Goal: Information Seeking & Learning: Learn about a topic

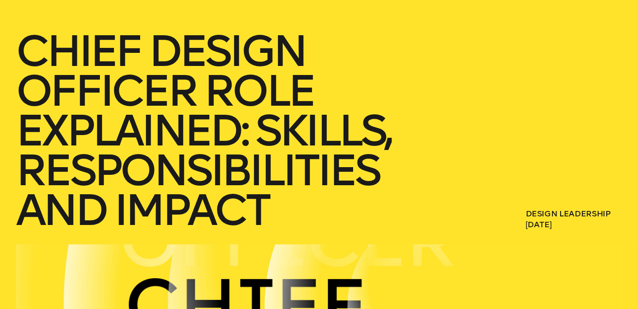
scroll to position [90, 0]
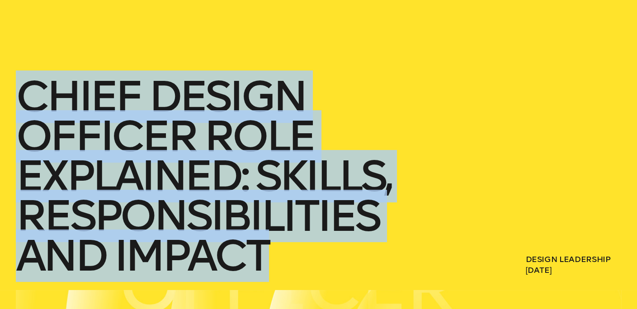
drag, startPoint x: 27, startPoint y: 100, endPoint x: 262, endPoint y: 255, distance: 281.8
click at [262, 255] on h1 "Chief Design Officer Role Explained: Skills, Responsibilities and Impact" at bounding box center [239, 176] width 446 height 199
copy h1 "Chief Design Officer Role Explained: Skills, Responsibilities and Impact"
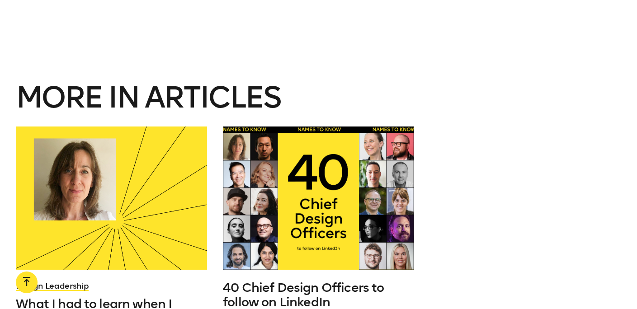
scroll to position [4841, 0]
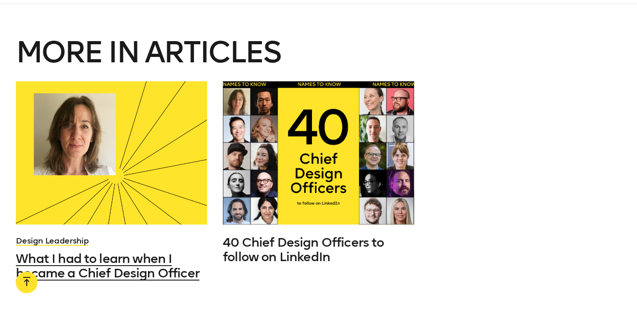
click at [152, 252] on span "What I had to learn when I became a Chief Design Officer" at bounding box center [108, 266] width 184 height 29
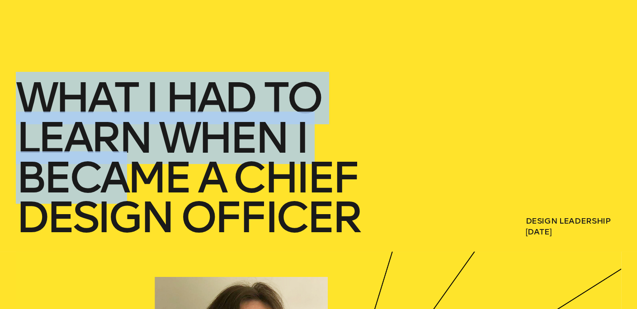
scroll to position [90, 0]
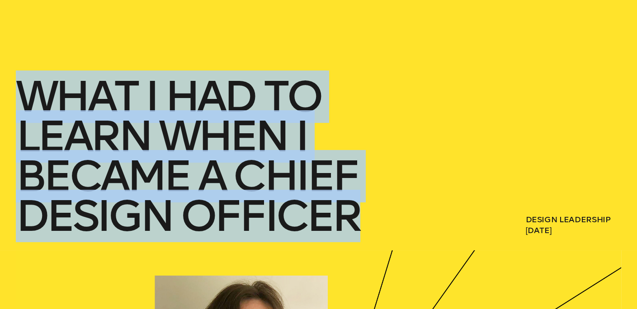
drag, startPoint x: 24, startPoint y: 187, endPoint x: 353, endPoint y: 219, distance: 330.0
click at [353, 219] on h1 "What I had to learn when I became a Chief Design Officer" at bounding box center [239, 156] width 446 height 159
copy h1 "What I had to learn when I became a Chief Design Officer"
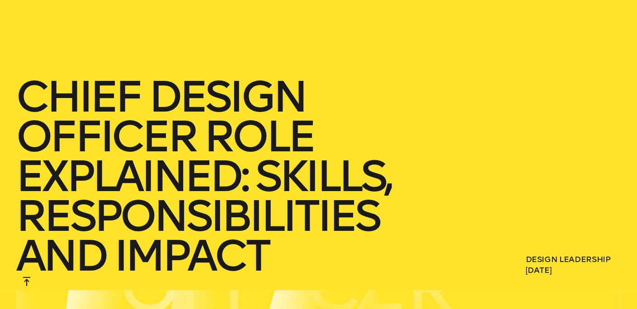
scroll to position [4841, 0]
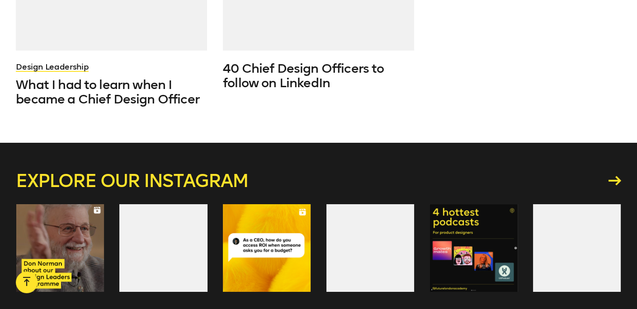
scroll to position [4879, 0]
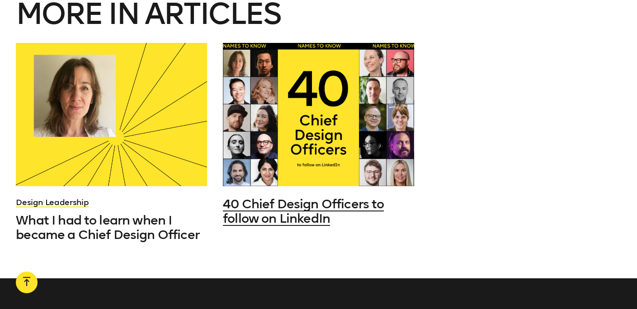
click at [315, 197] on span "40 Chief Design Officers to follow on LinkedIn" at bounding box center [303, 211] width 161 height 29
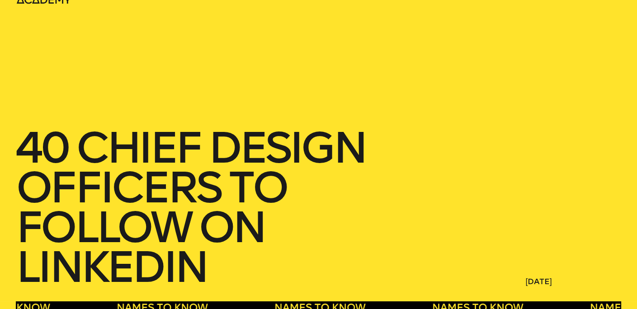
scroll to position [90, 0]
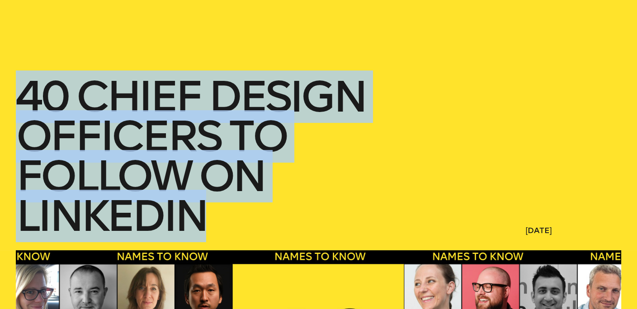
drag, startPoint x: 18, startPoint y: 97, endPoint x: 206, endPoint y: 218, distance: 223.6
click at [206, 218] on h1 "40 Chief Design Officers to follow on LinkedIn" at bounding box center [239, 156] width 446 height 159
copy h1 "40 Chief Design Officers to follow on LinkedIn"
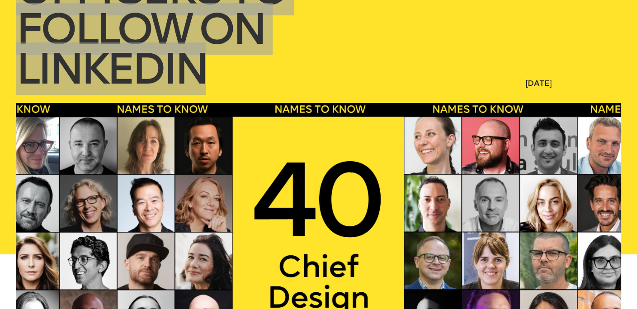
scroll to position [362, 0]
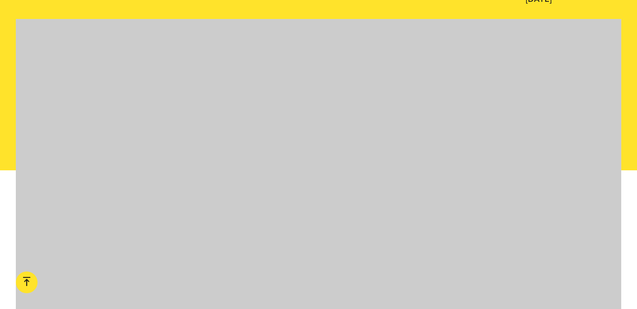
scroll to position [4879, 0]
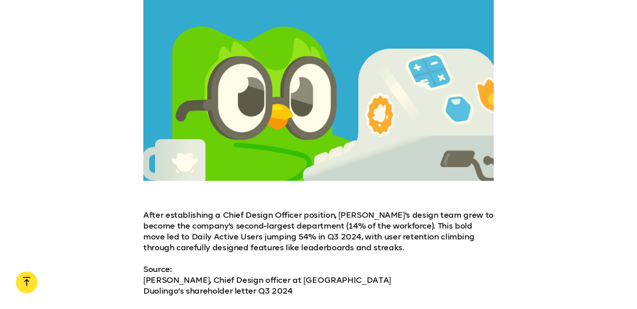
scroll to position [1493, 0]
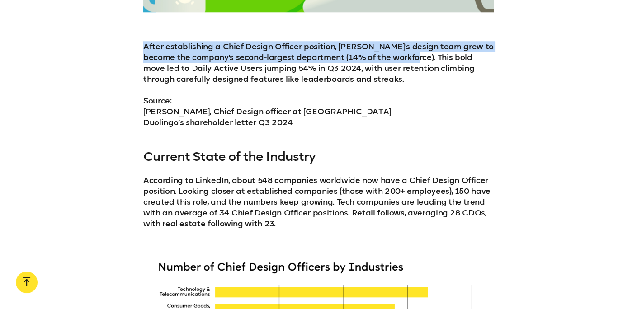
drag, startPoint x: 146, startPoint y: 43, endPoint x: 400, endPoint y: 59, distance: 255.2
click at [400, 59] on p "After establishing a Chief Design Officer position, [PERSON_NAME]'s design team…" at bounding box center [318, 62] width 351 height 43
copy p "After establishing a Chief Design Officer position, Duolingo's design team grew…"
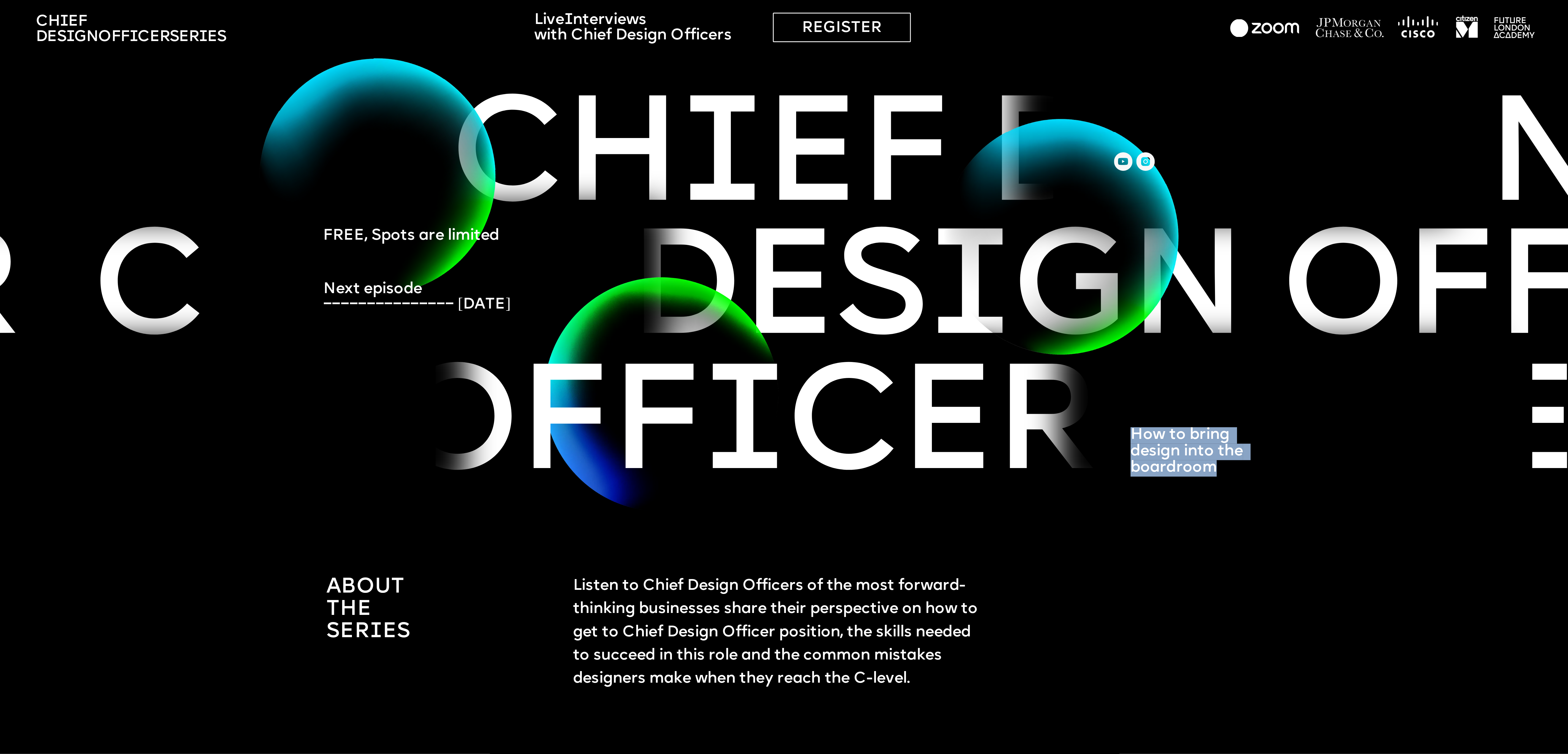
drag, startPoint x: 1132, startPoint y: 434, endPoint x: 1222, endPoint y: 466, distance: 95.5
click at [1222, 466] on p "How to bring design into the boardroom" at bounding box center [1200, 452] width 139 height 49
copy span "How to bring design into the boardroom"
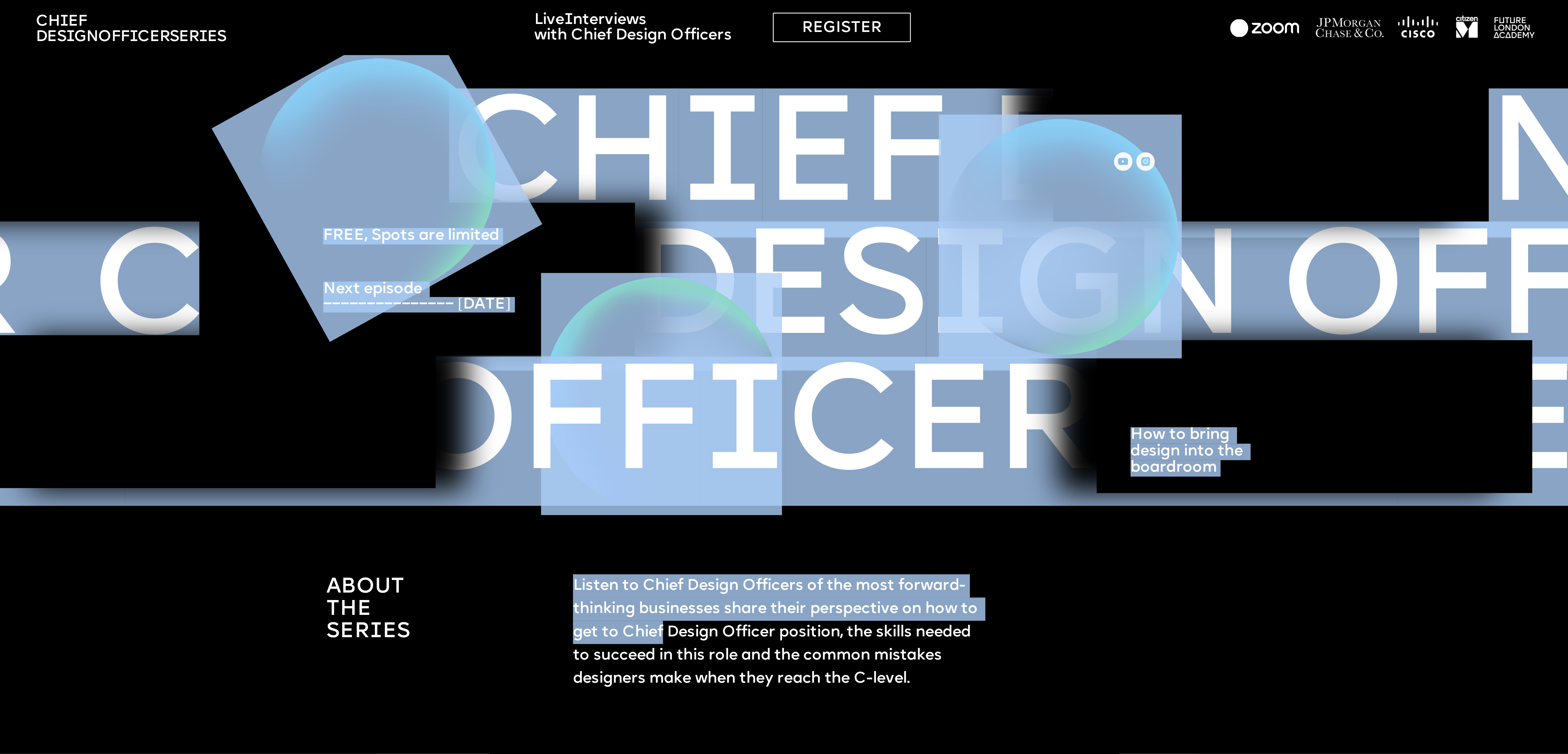
drag, startPoint x: 564, startPoint y: 587, endPoint x: 662, endPoint y: 624, distance: 104.8
click at [662, 624] on span "Listen to Chief Design Officers of the most forward-thinking businesses share t…" at bounding box center [777, 633] width 408 height 108
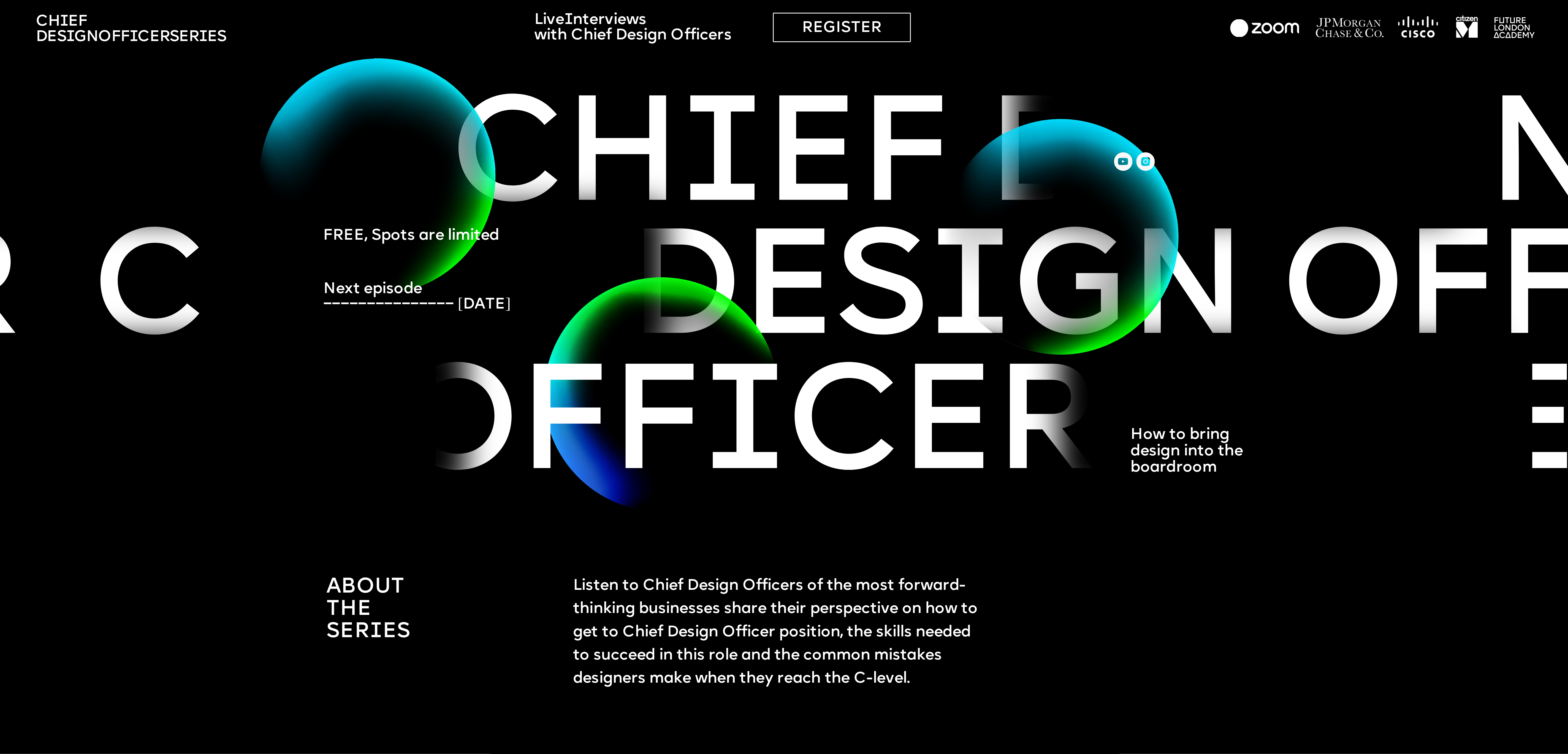
drag, startPoint x: 576, startPoint y: 592, endPoint x: 920, endPoint y: 674, distance: 353.6
click at [920, 674] on span "Listen to Chief Design Officers of the most forward-thinking businesses share t…" at bounding box center [777, 633] width 408 height 108
copy span "Listen to Chief Design Officers of the most forward-thinking businesses share t…"
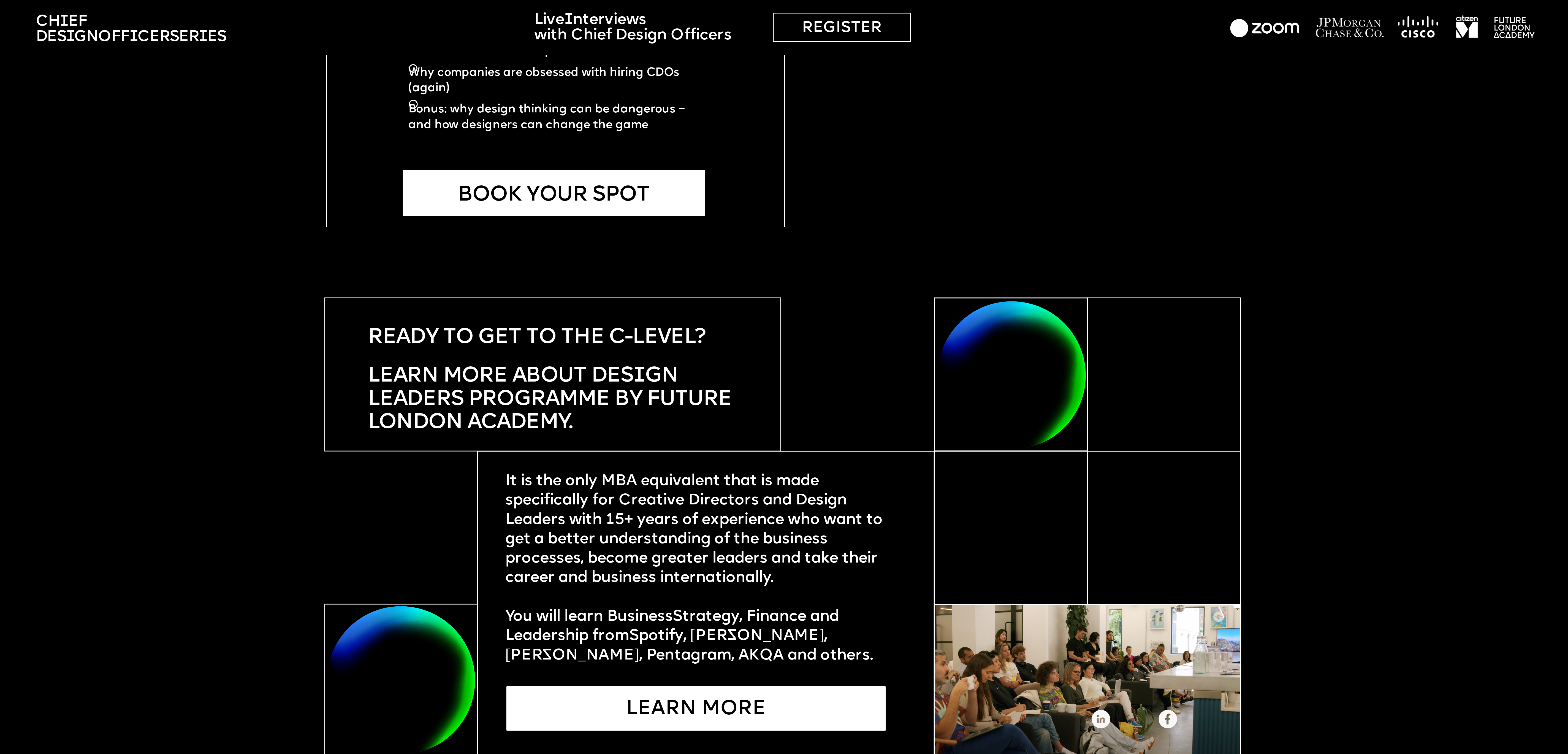
scroll to position [3189, 0]
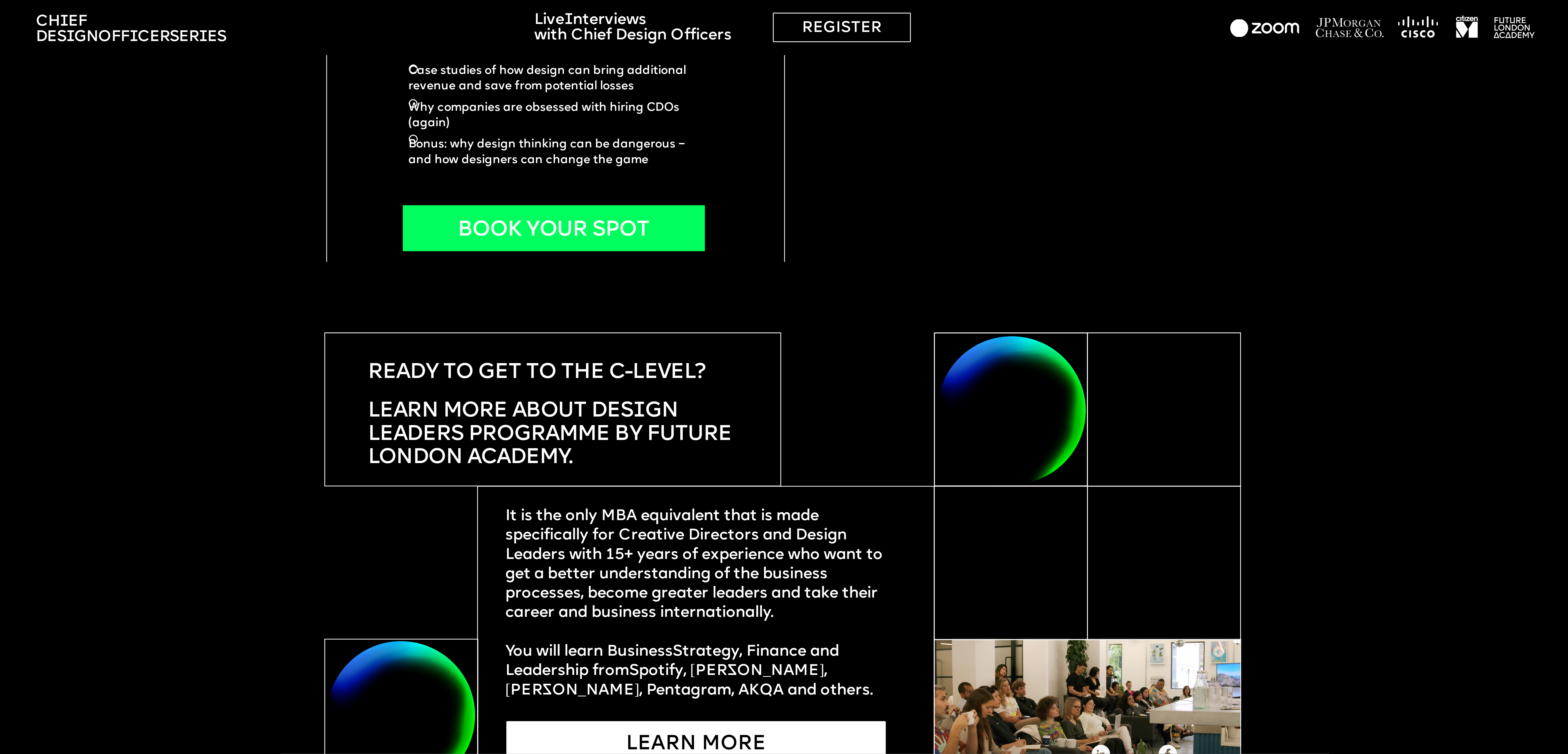
click at [511, 205] on div "BOOK YOUR SPOT" at bounding box center [554, 228] width 302 height 46
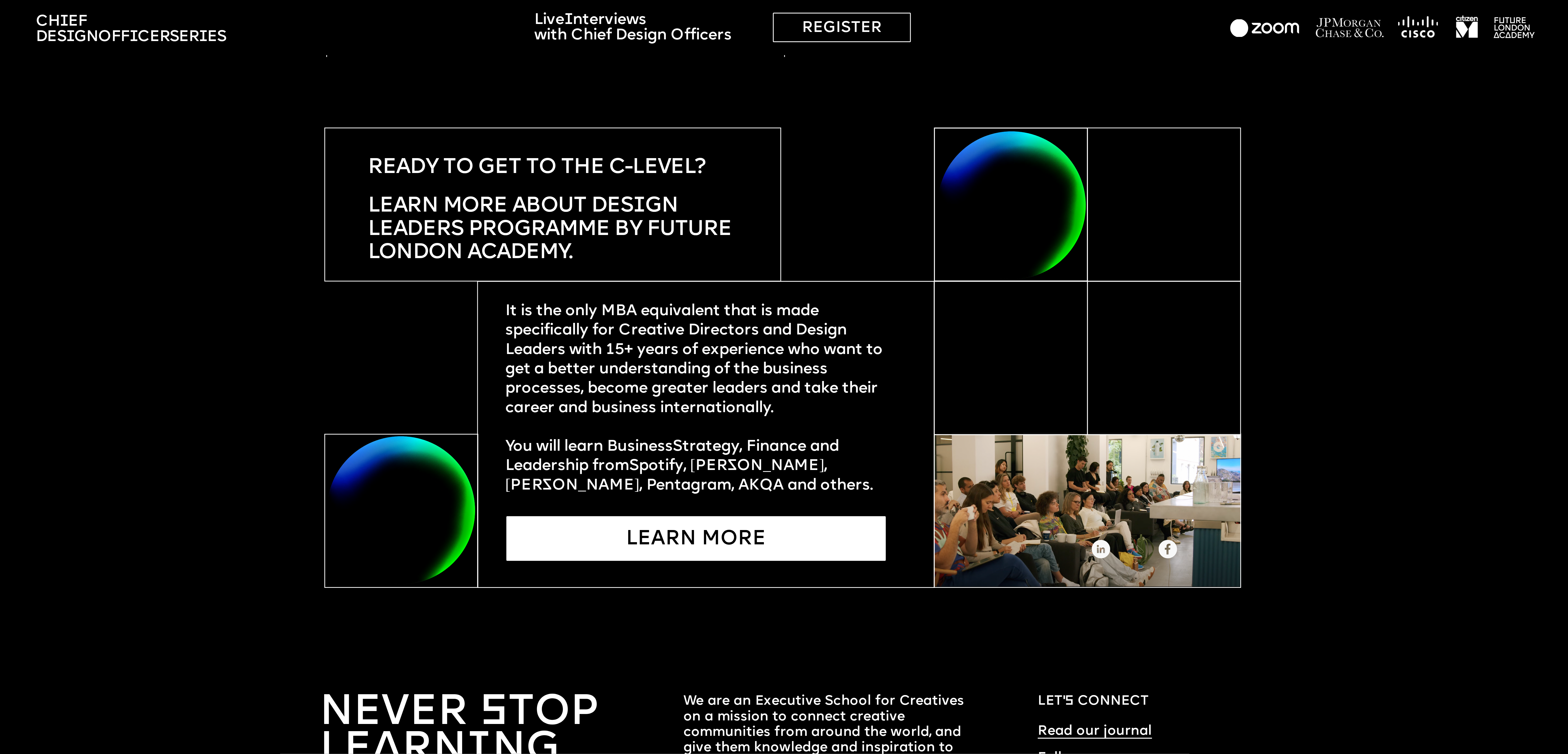
scroll to position [3630, 0]
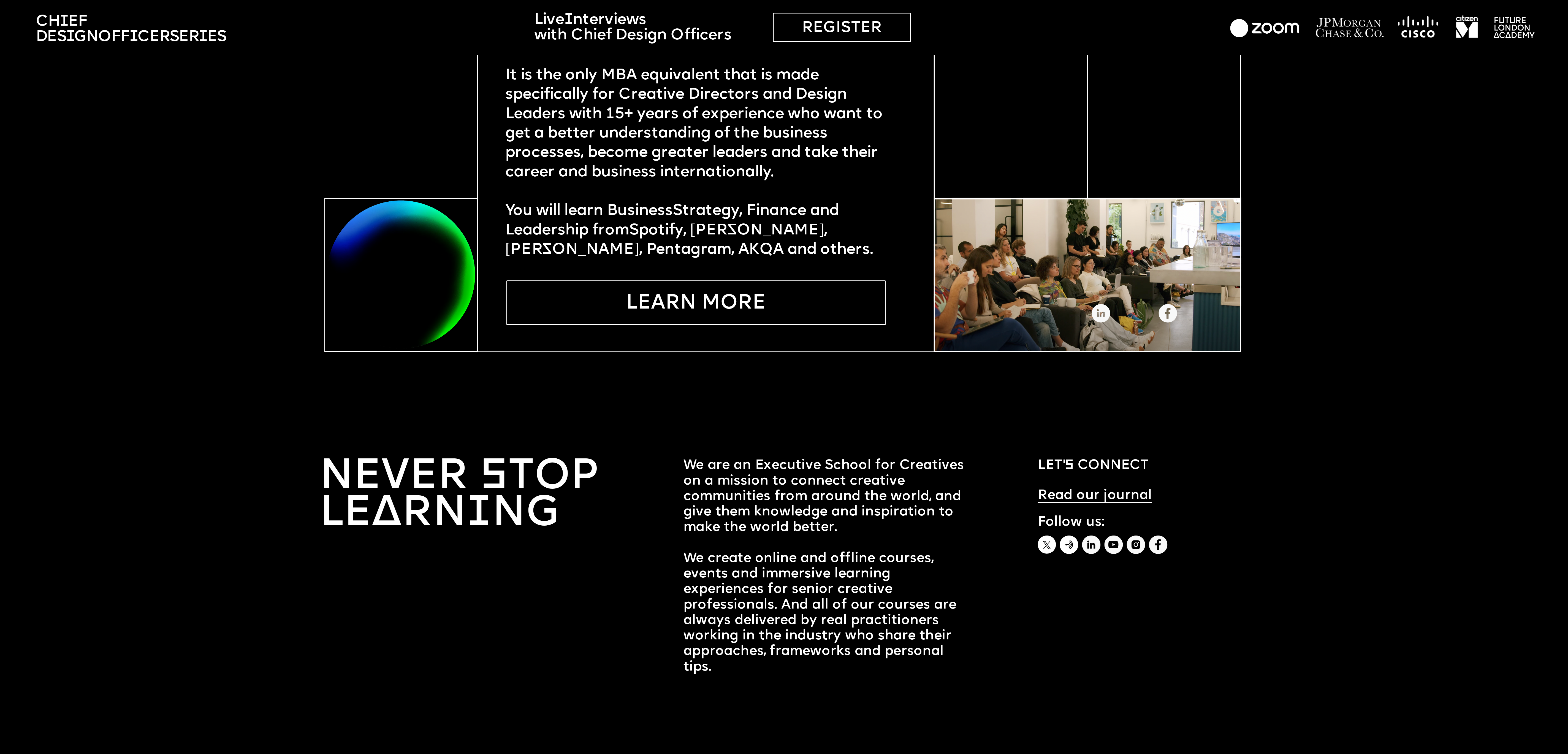
click at [682, 281] on div "LEARN MORE" at bounding box center [696, 303] width 379 height 44
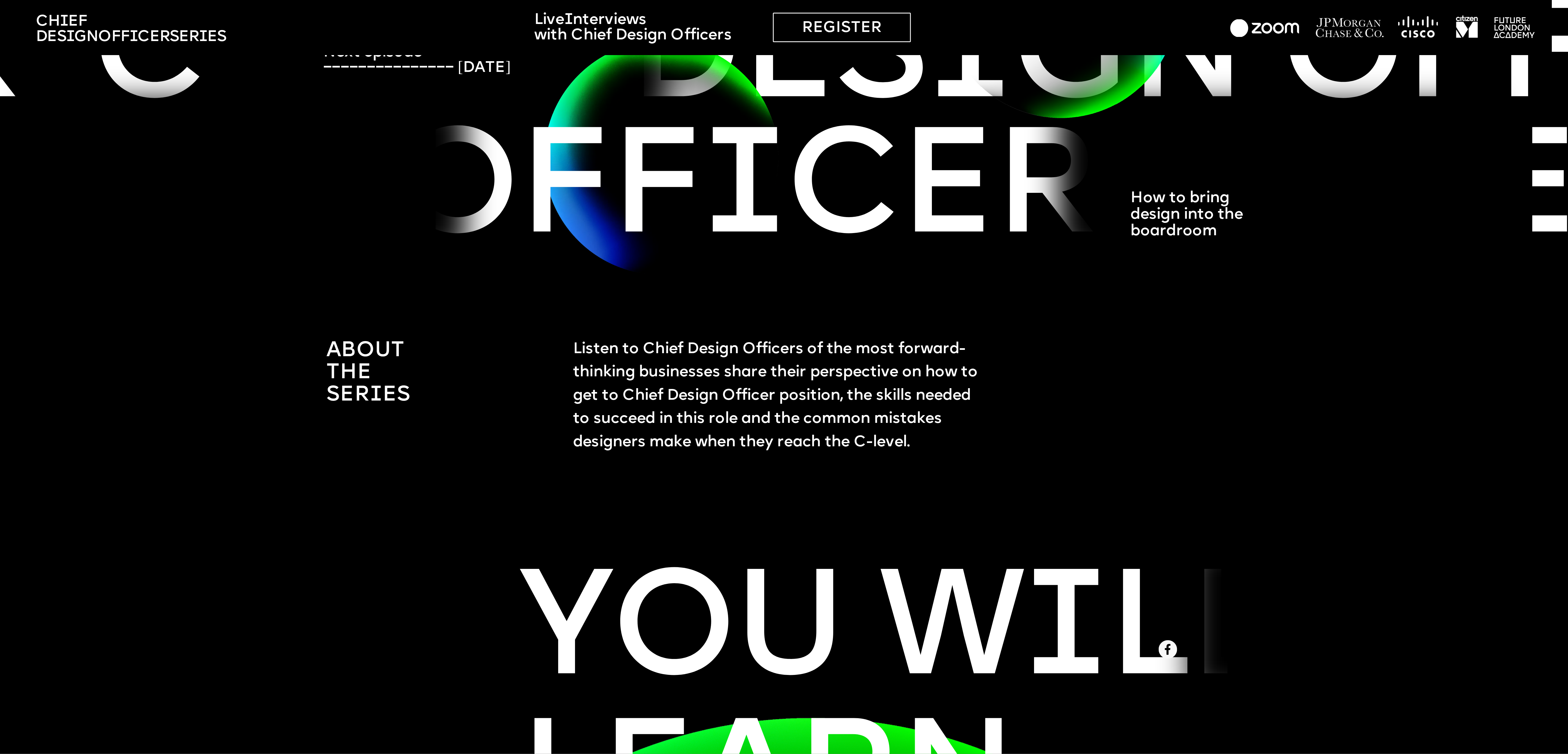
scroll to position [0, 0]
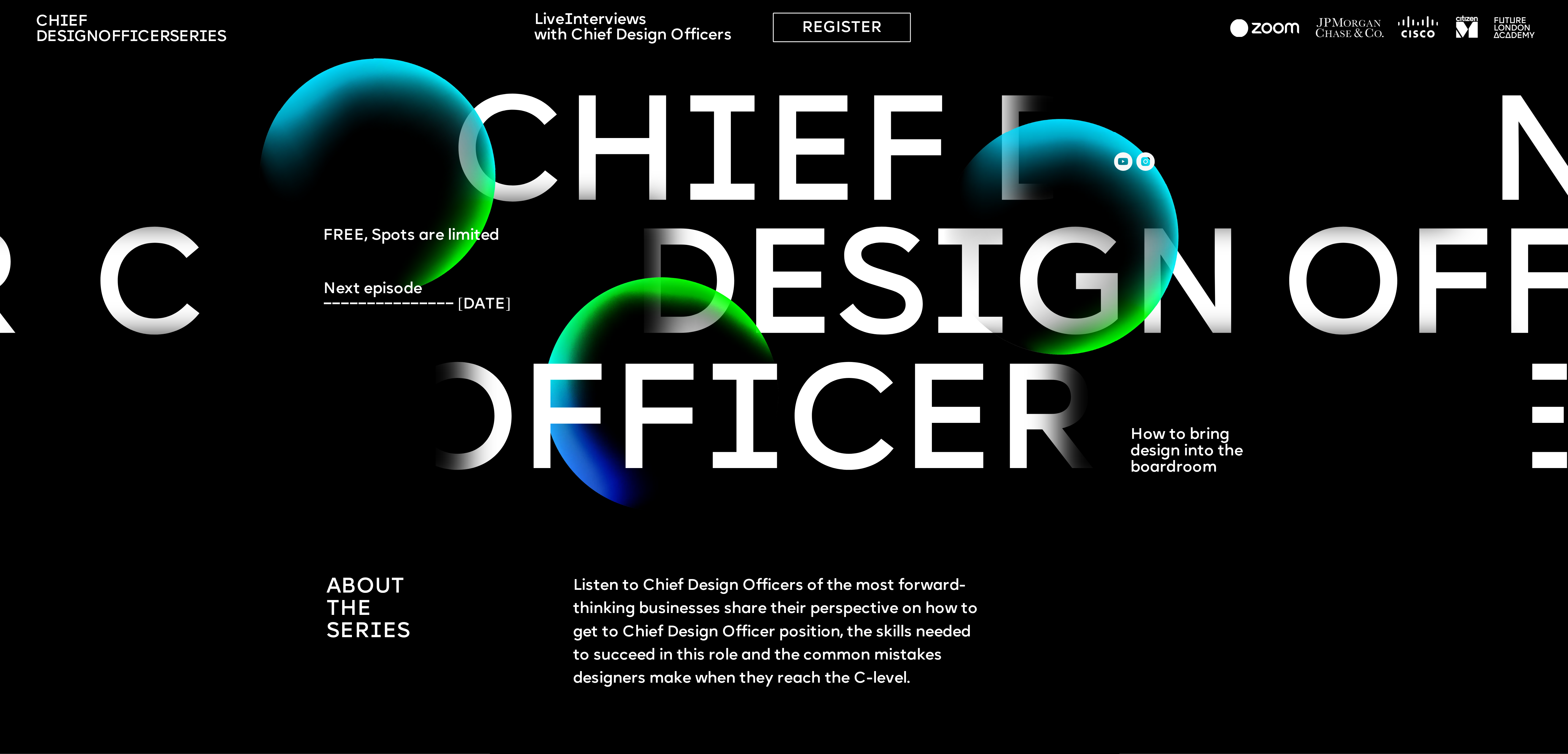
click at [145, 14] on span "Ch i ef Des i gn Officer Ser i es" at bounding box center [131, 29] width 191 height 31
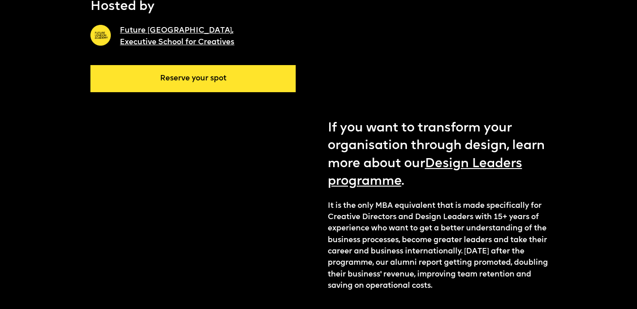
scroll to position [136, 0]
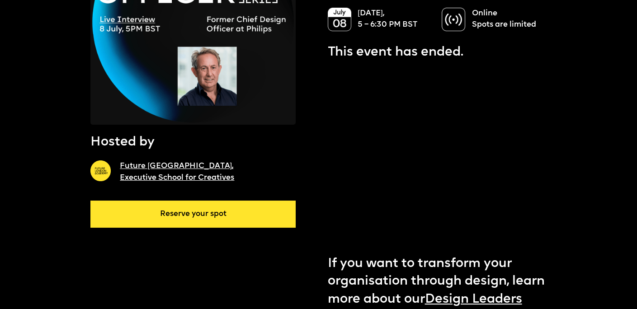
click at [233, 218] on link "Reserve your spot" at bounding box center [192, 214] width 205 height 27
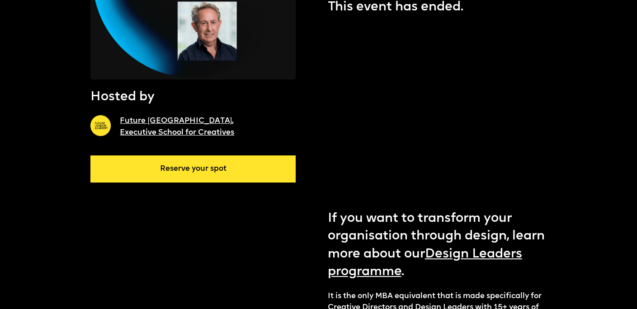
click at [216, 173] on link "Reserve your spot" at bounding box center [192, 169] width 205 height 27
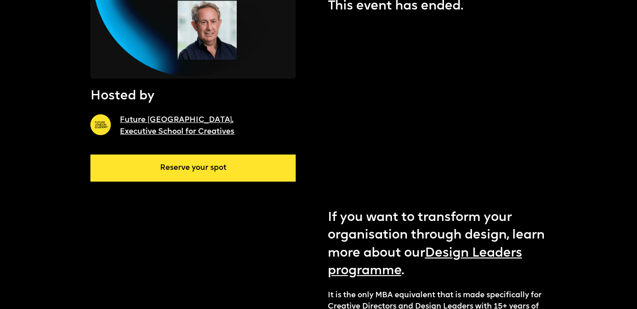
click at [216, 173] on link "Reserve your spot" at bounding box center [192, 168] width 205 height 27
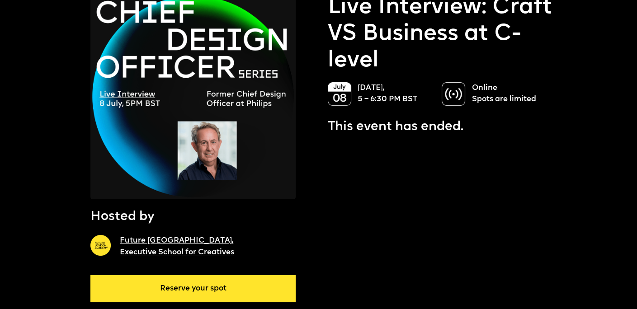
scroll to position [41, 0]
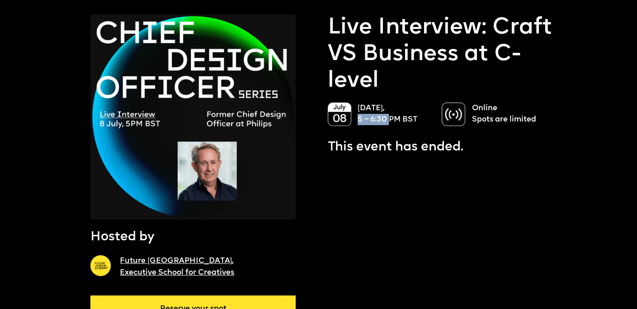
drag, startPoint x: 357, startPoint y: 120, endPoint x: 389, endPoint y: 119, distance: 32.1
click at [389, 119] on div "08 July, 5 – 6:30 PM BST" at bounding box center [380, 115] width 105 height 24
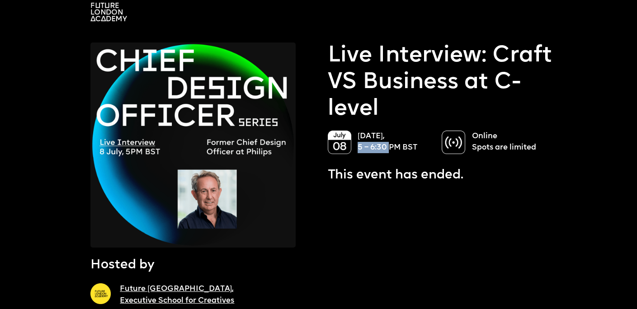
scroll to position [0, 0]
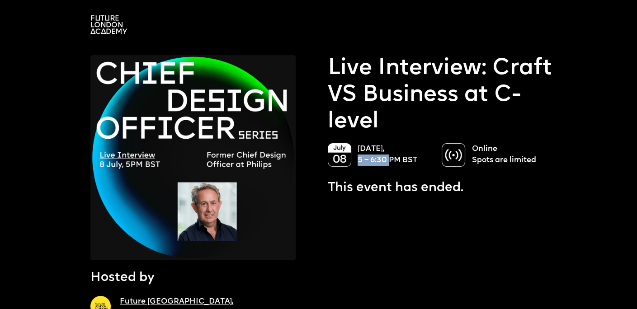
scroll to position [136, 0]
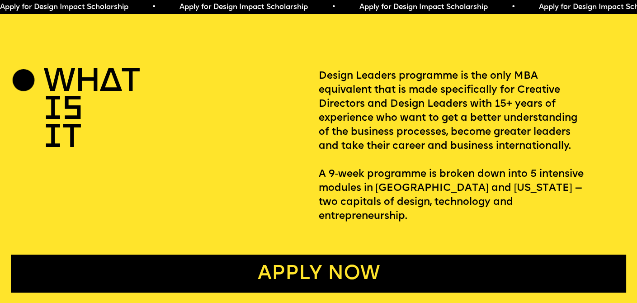
scroll to position [543, 0]
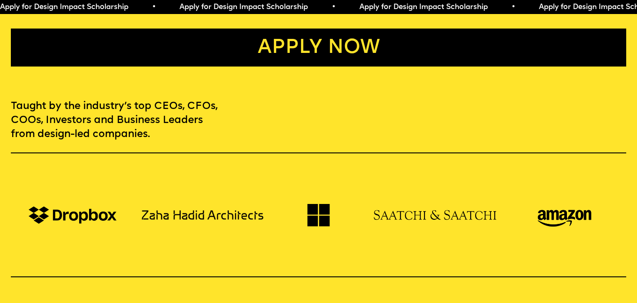
click at [314, 46] on link "Apply now" at bounding box center [318, 48] width 615 height 38
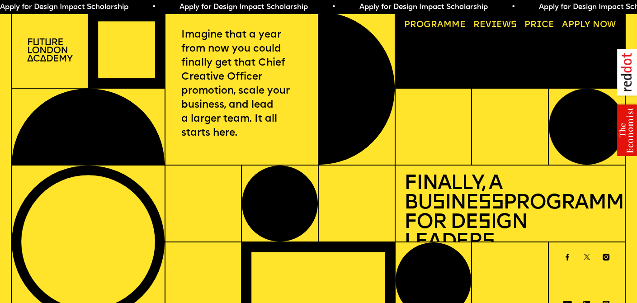
click at [442, 23] on span "a" at bounding box center [440, 24] width 6 height 9
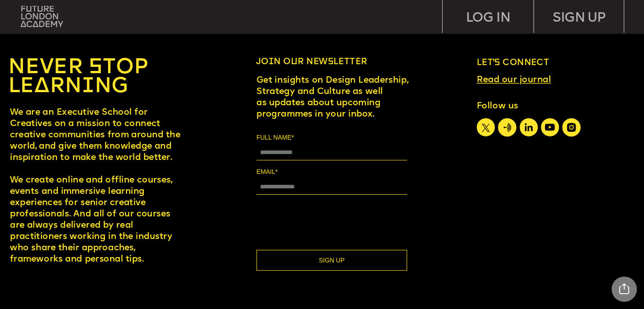
scroll to position [4077, 0]
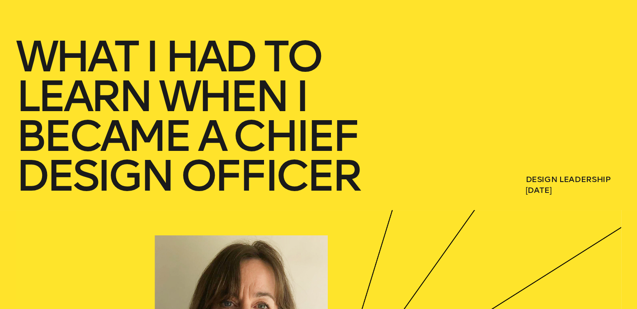
scroll to position [136, 0]
